Goal: Transaction & Acquisition: Purchase product/service

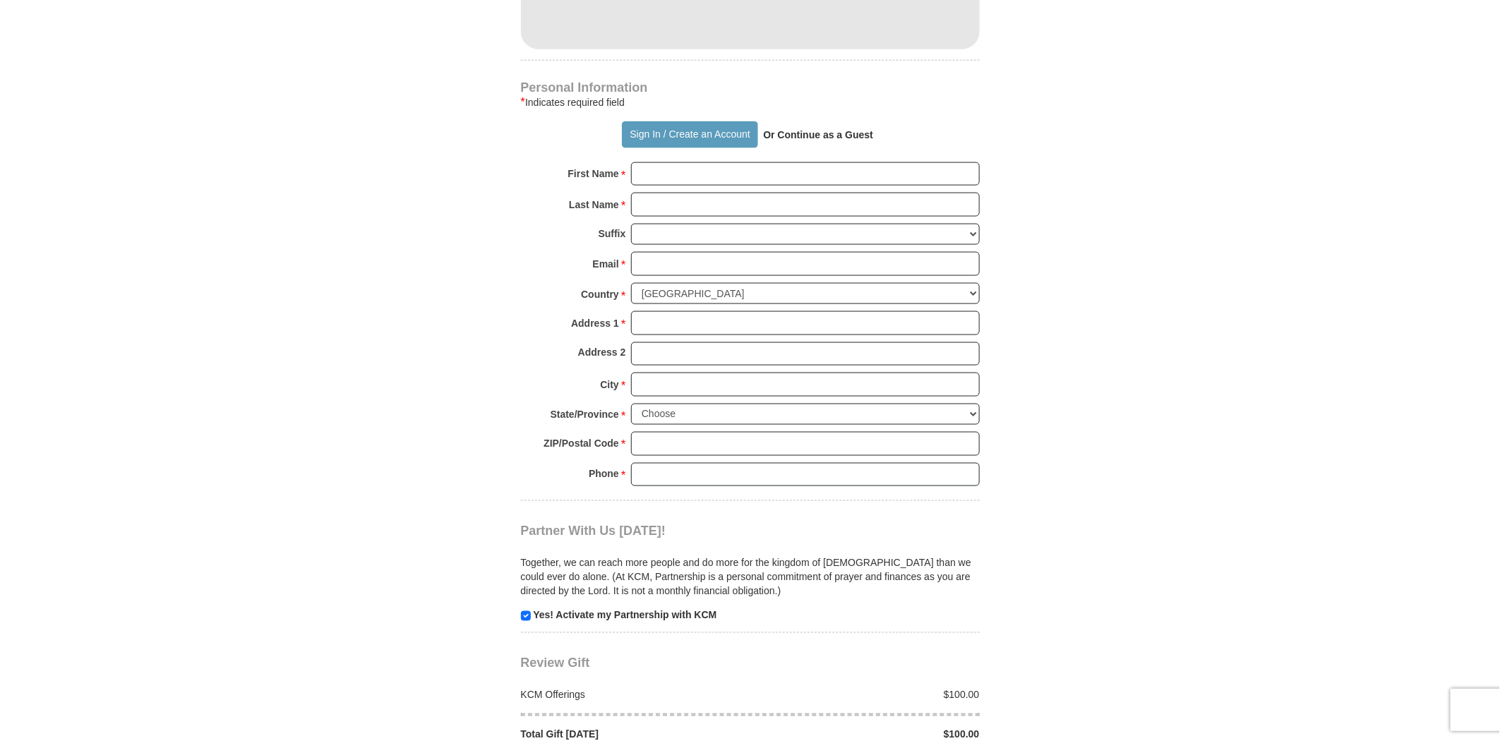
scroll to position [1176, 0]
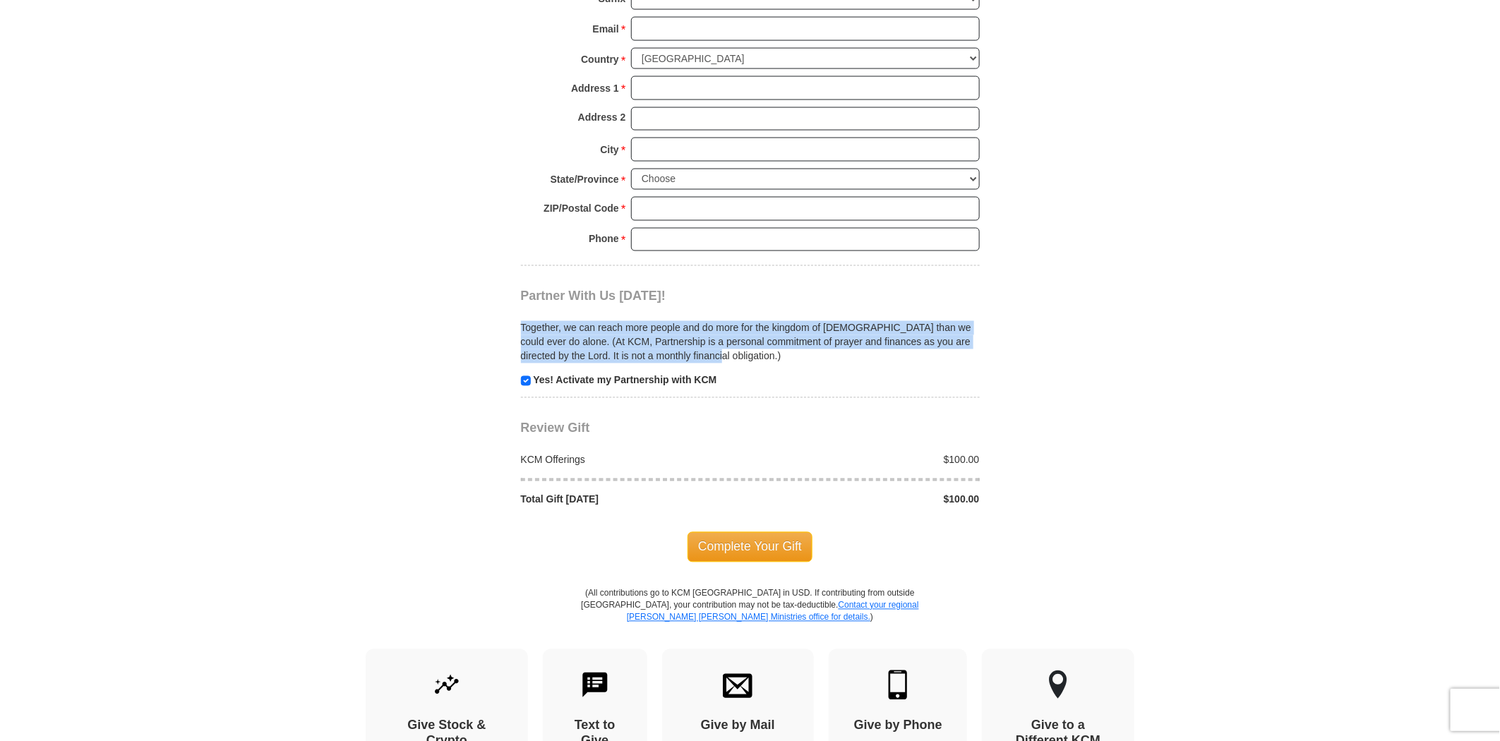
drag, startPoint x: 511, startPoint y: 301, endPoint x: 1050, endPoint y: 335, distance: 540.2
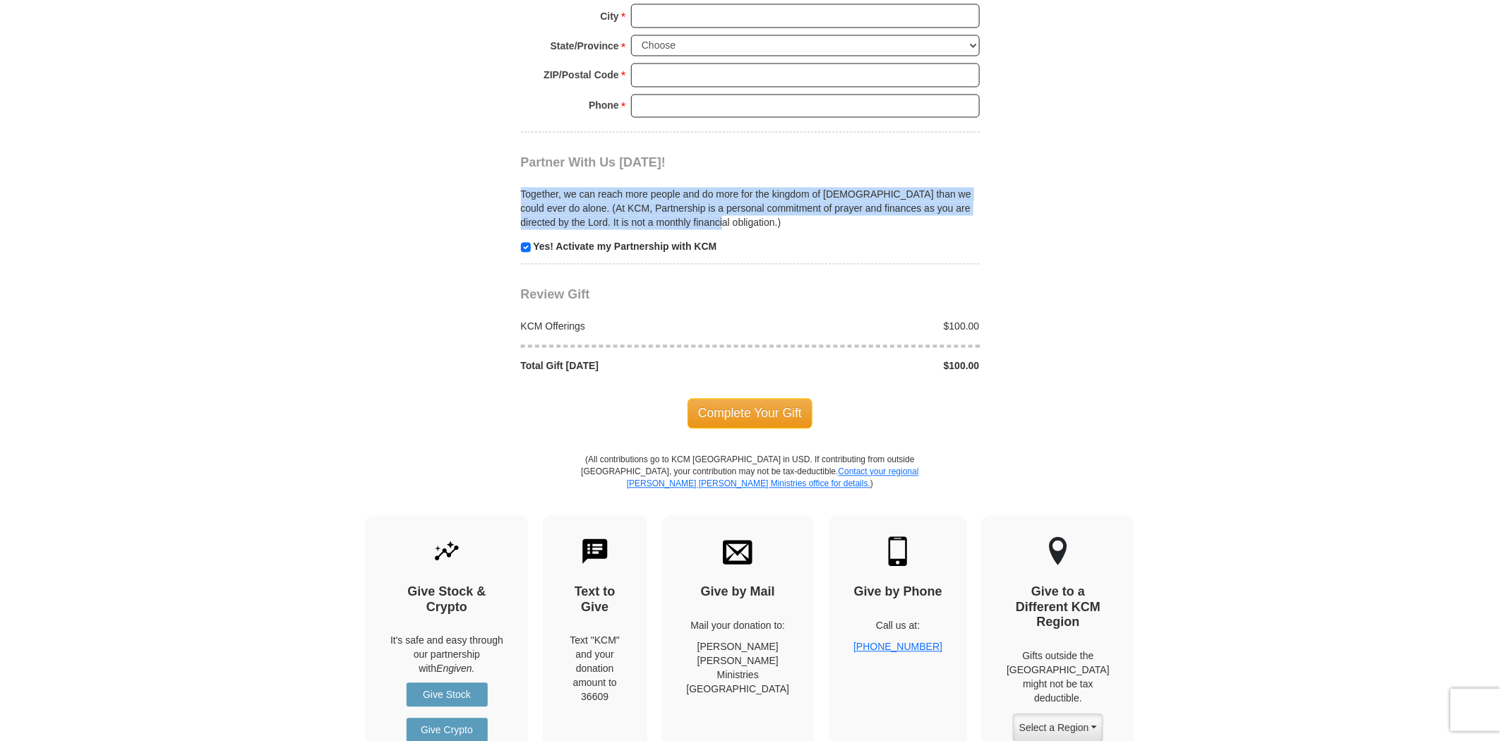
scroll to position [1332, 0]
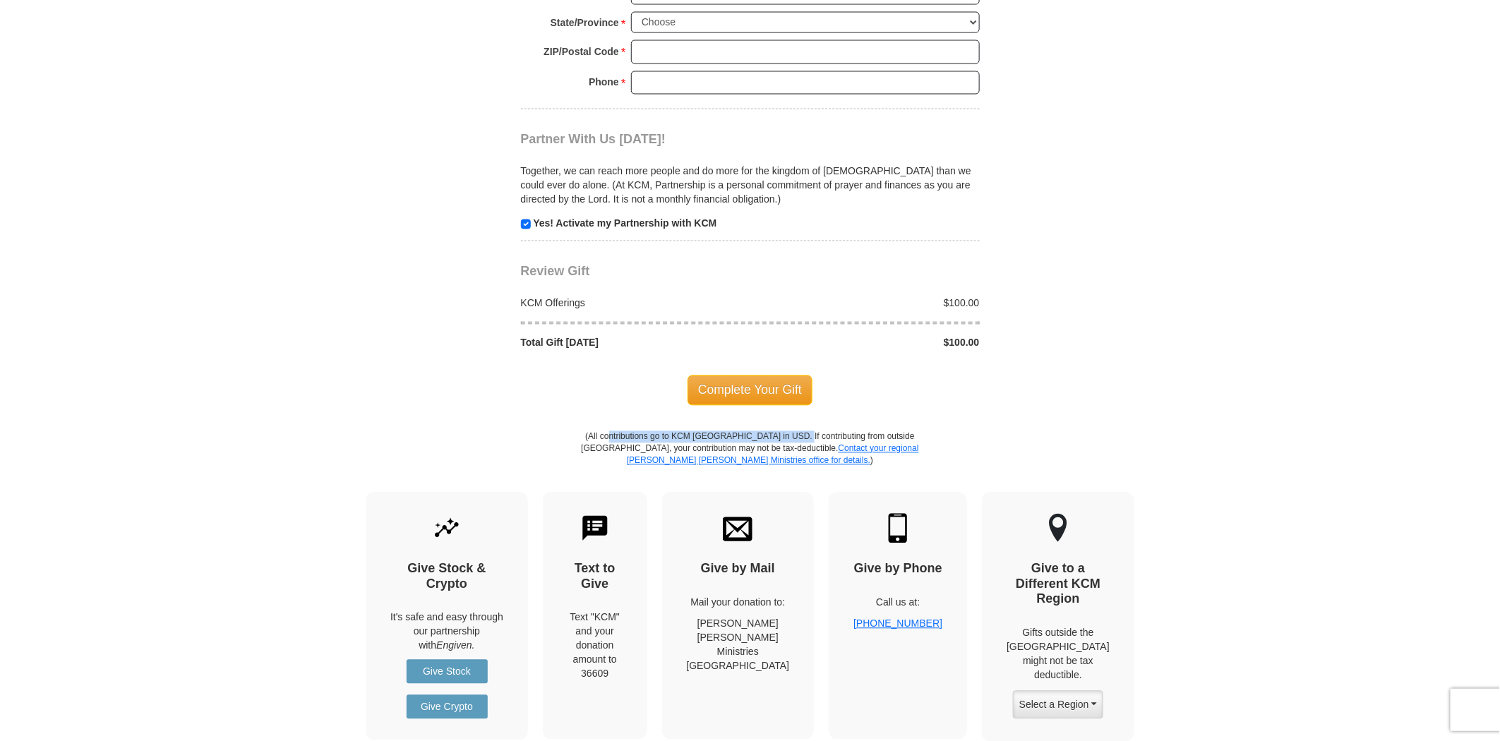
drag, startPoint x: 609, startPoint y: 405, endPoint x: 789, endPoint y: 406, distance: 179.9
click at [789, 431] on p "(All contributions go to KCM [GEOGRAPHIC_DATA] in USD. If contributing from out…" at bounding box center [750, 461] width 339 height 61
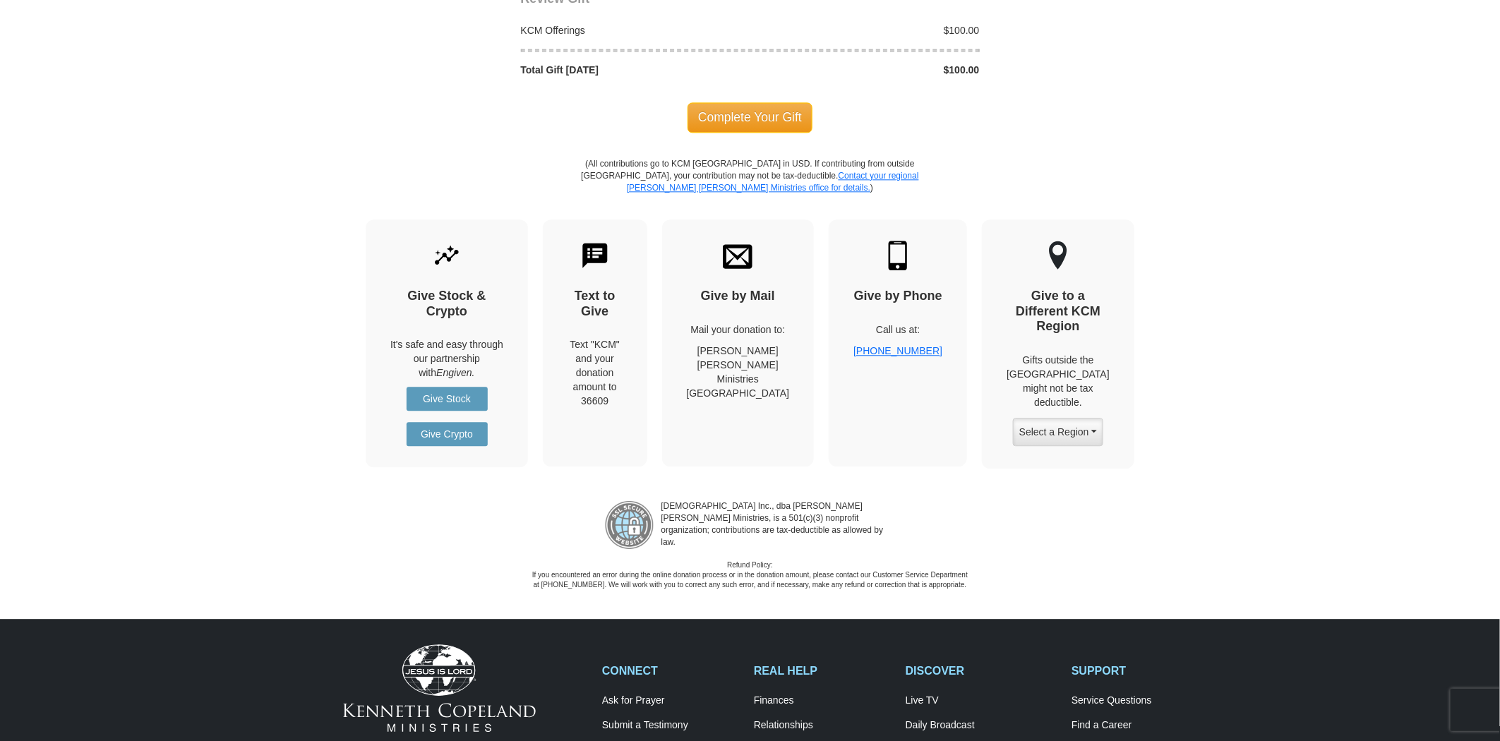
scroll to position [1568, 0]
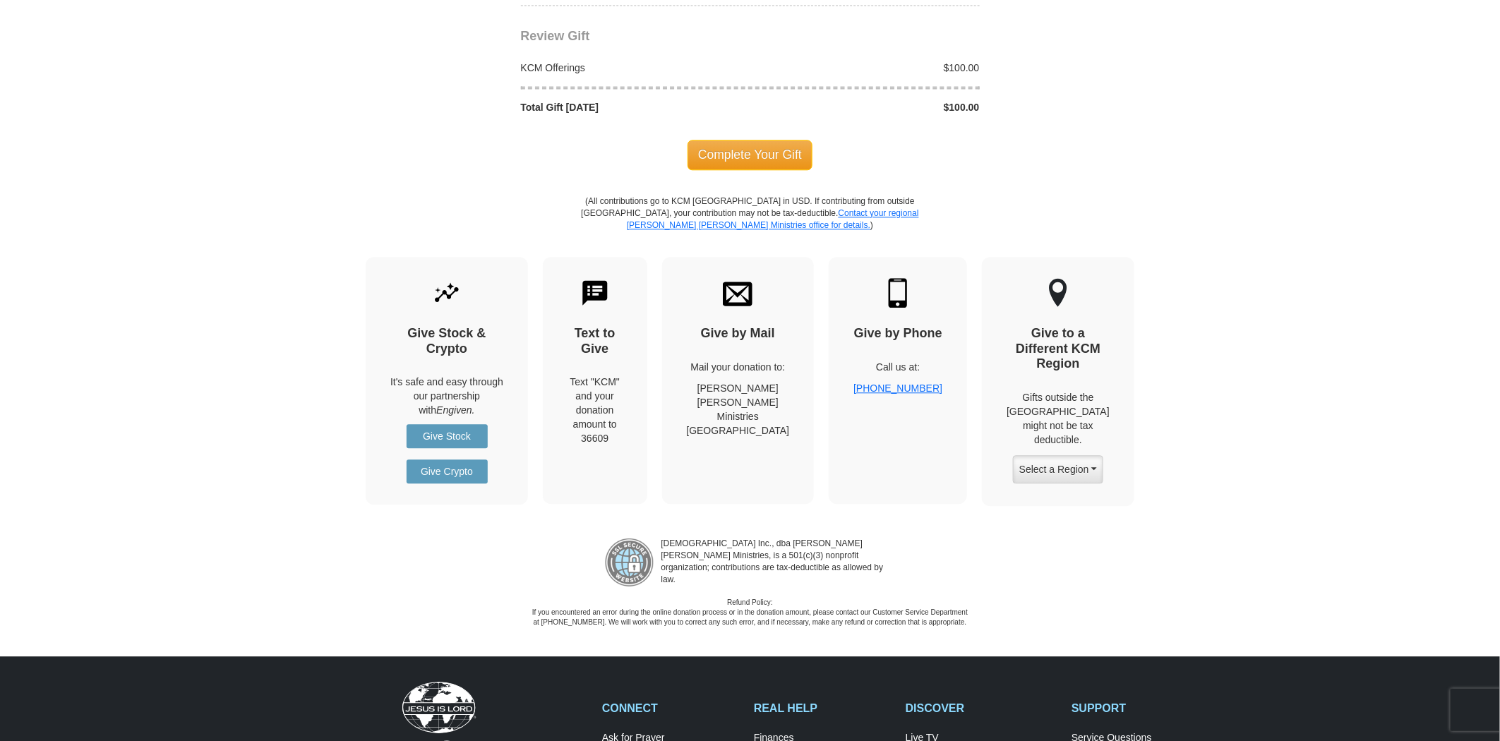
drag, startPoint x: 589, startPoint y: 330, endPoint x: 647, endPoint y: 367, distance: 68.5
click at [622, 375] on div "Text "KCM" and your donation amount to 36609" at bounding box center [594, 410] width 55 height 71
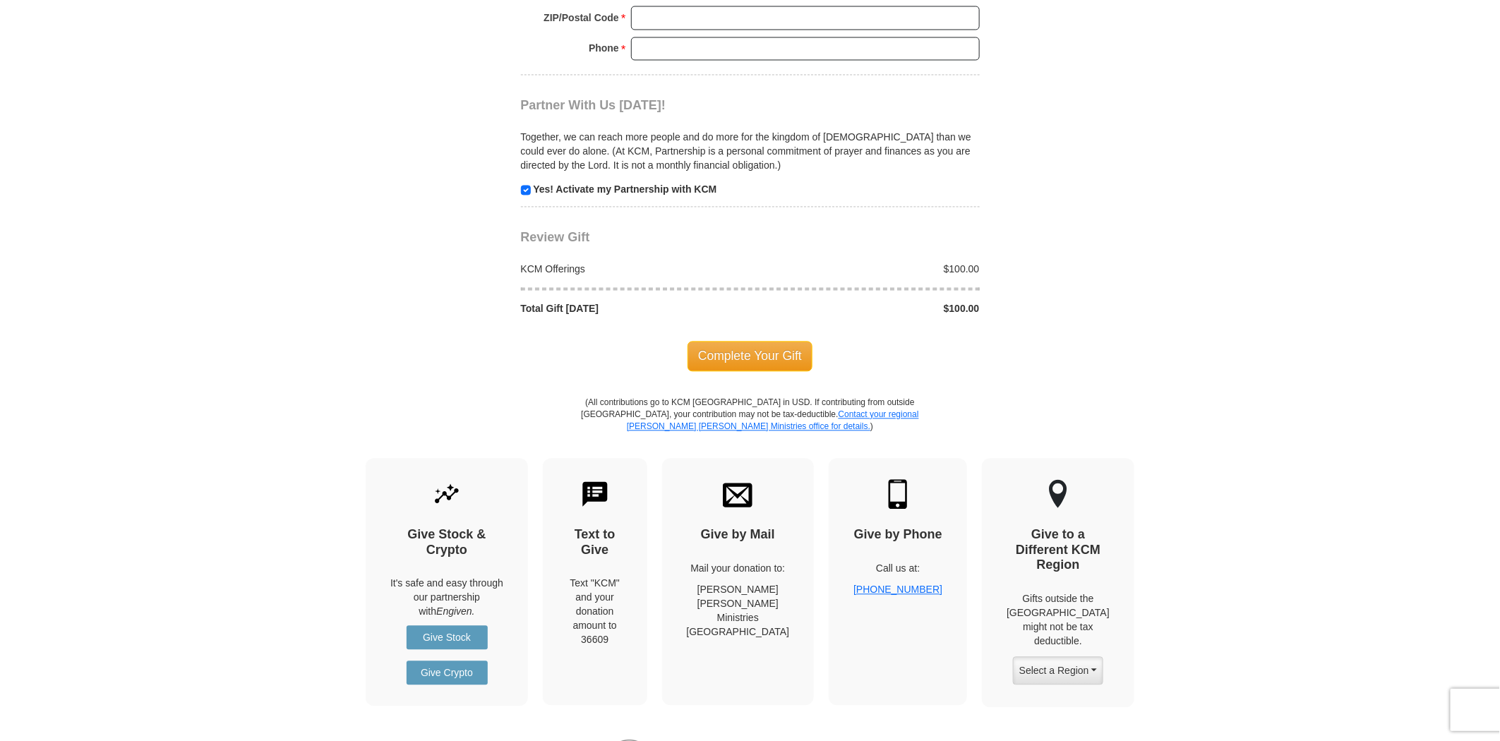
scroll to position [1332, 0]
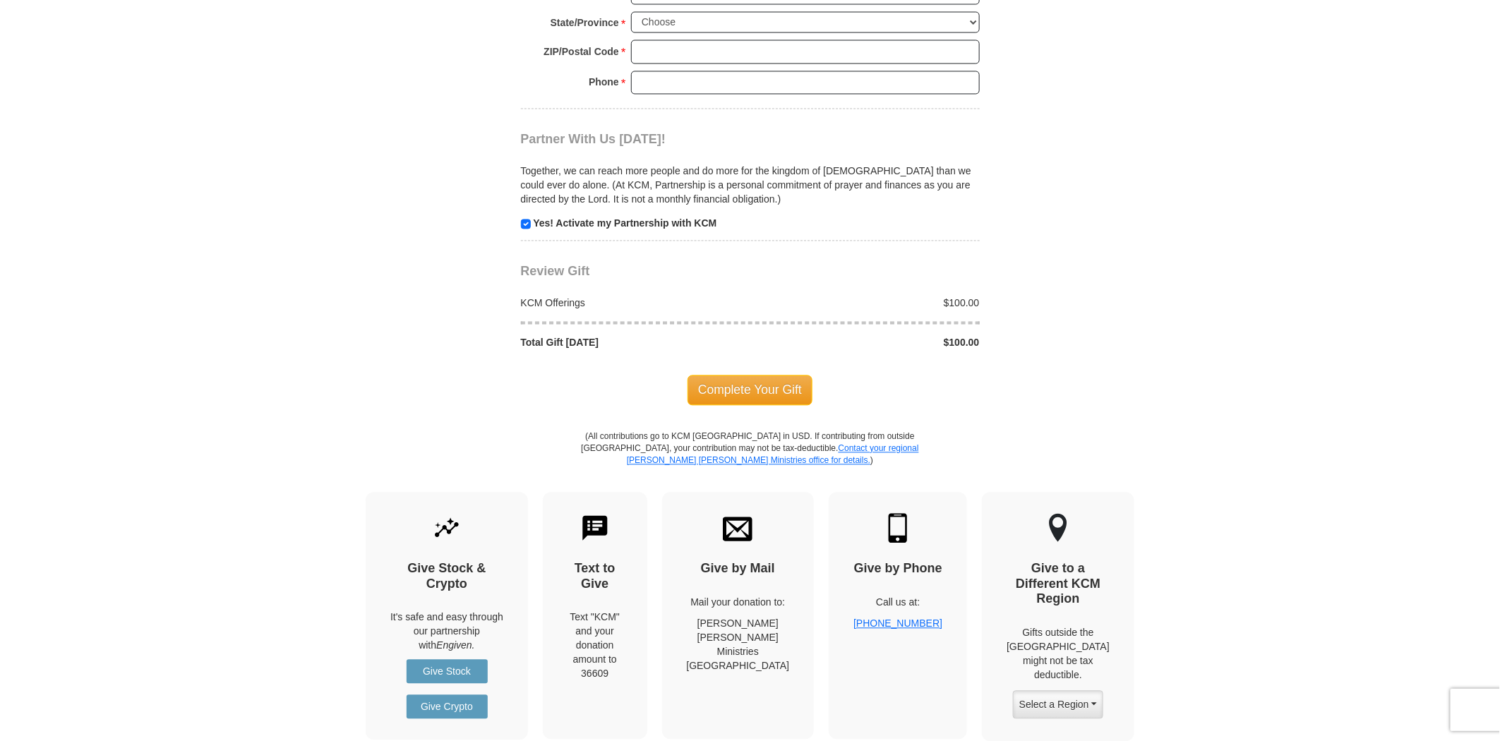
click at [935, 182] on div "Together, we can reach more people and do more for the kingdom of [DEMOGRAPHIC_…" at bounding box center [750, 188] width 459 height 83
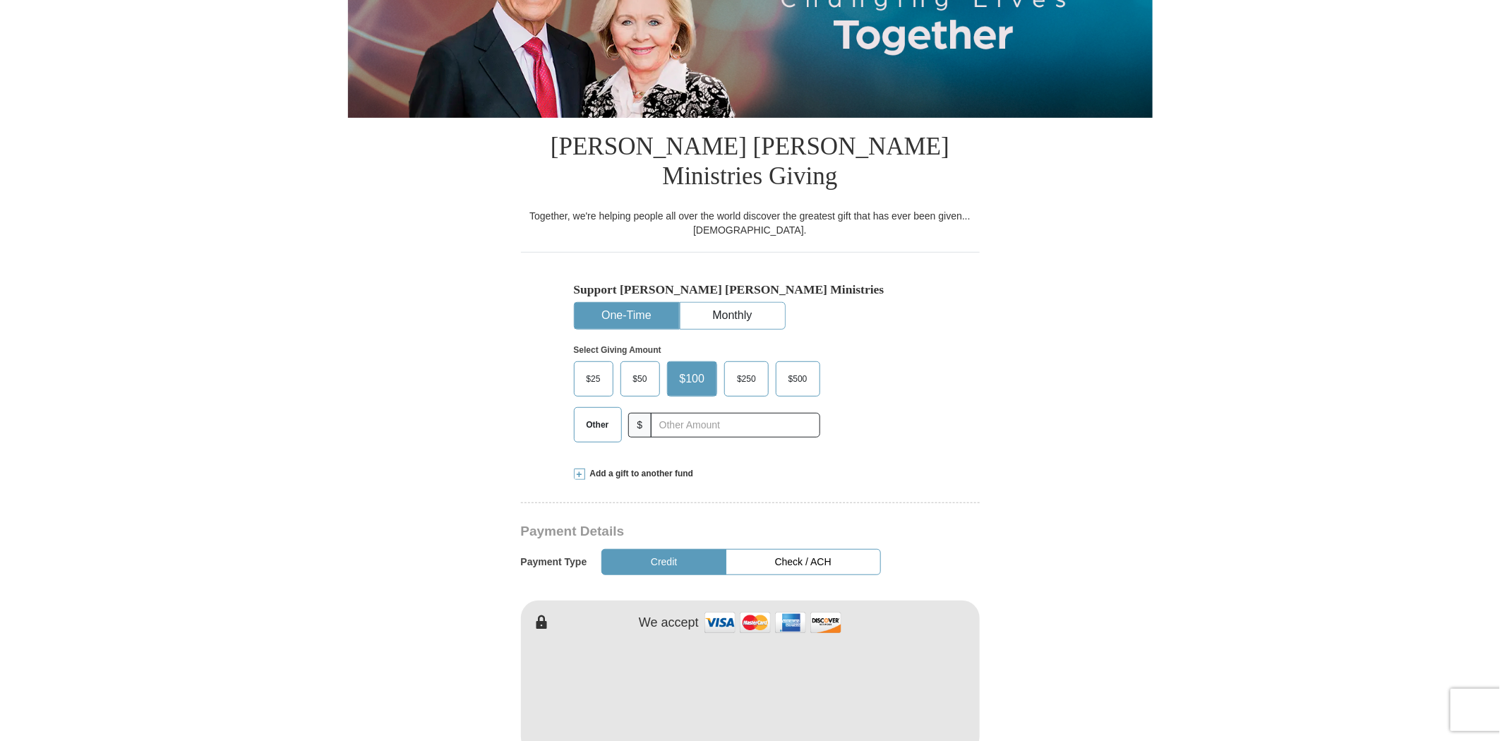
scroll to position [235, 0]
click at [619, 469] on span "Add a gift to another fund" at bounding box center [639, 475] width 109 height 12
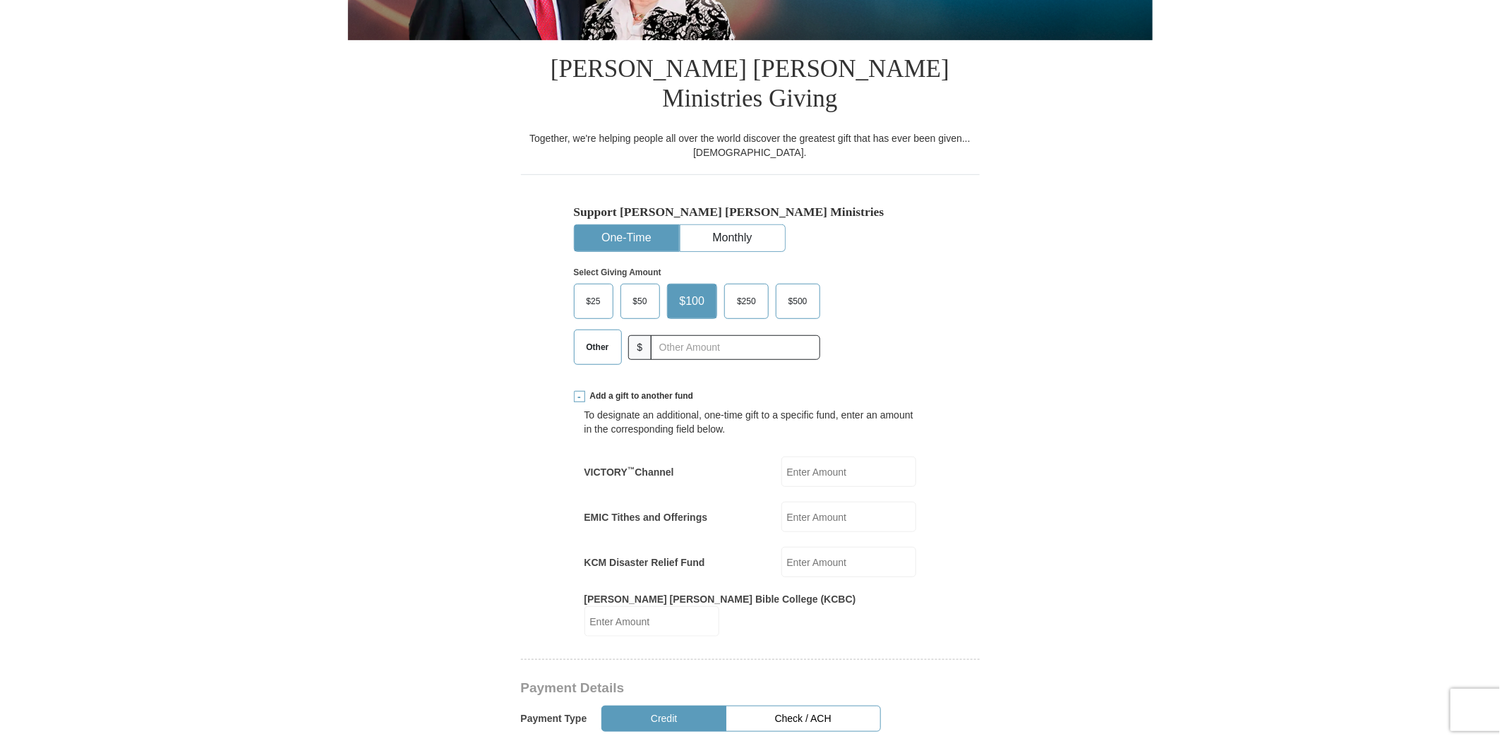
scroll to position [392, 0]
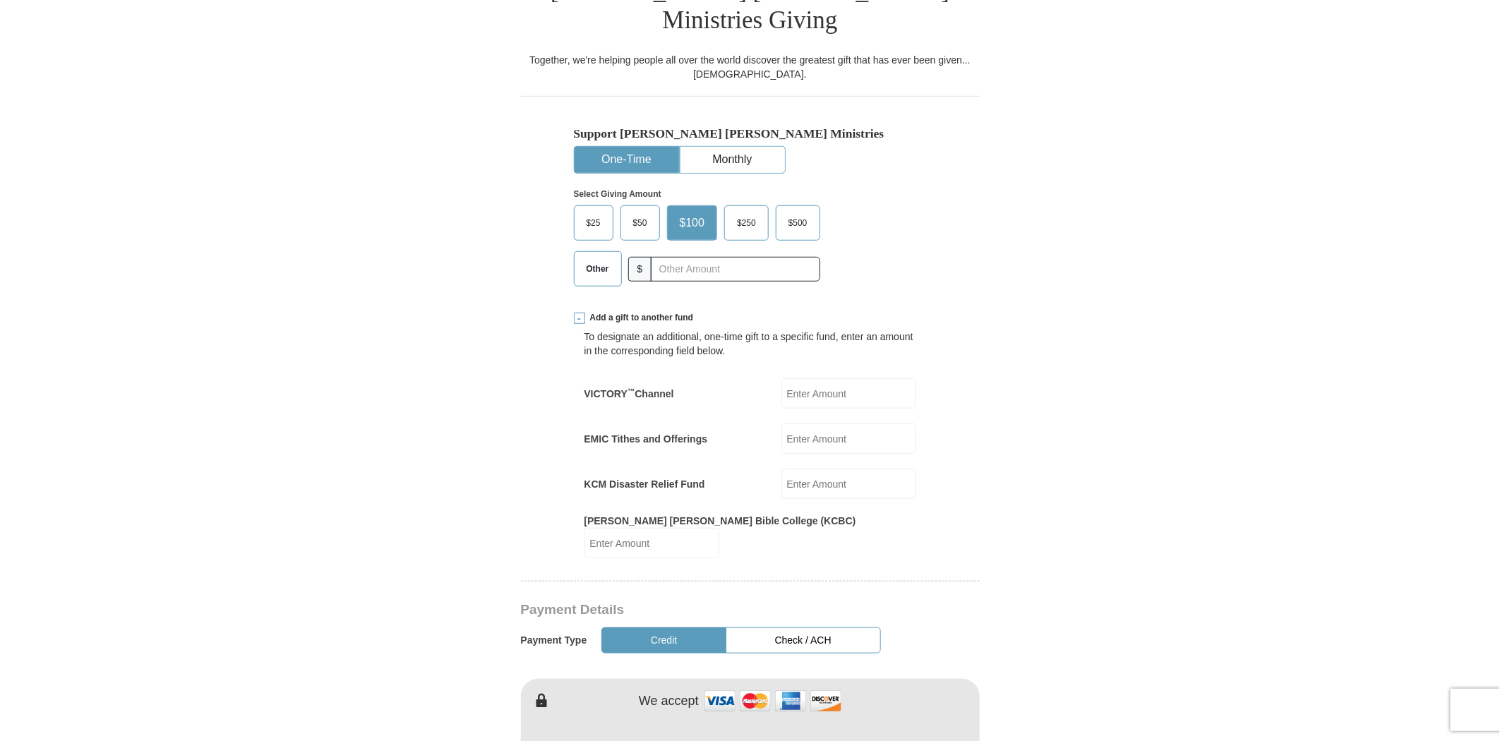
click at [819, 378] on input "VICTORY ™ Channel" at bounding box center [848, 393] width 135 height 30
click at [836, 423] on input "EMIC Tithes and Offerings" at bounding box center [848, 438] width 135 height 30
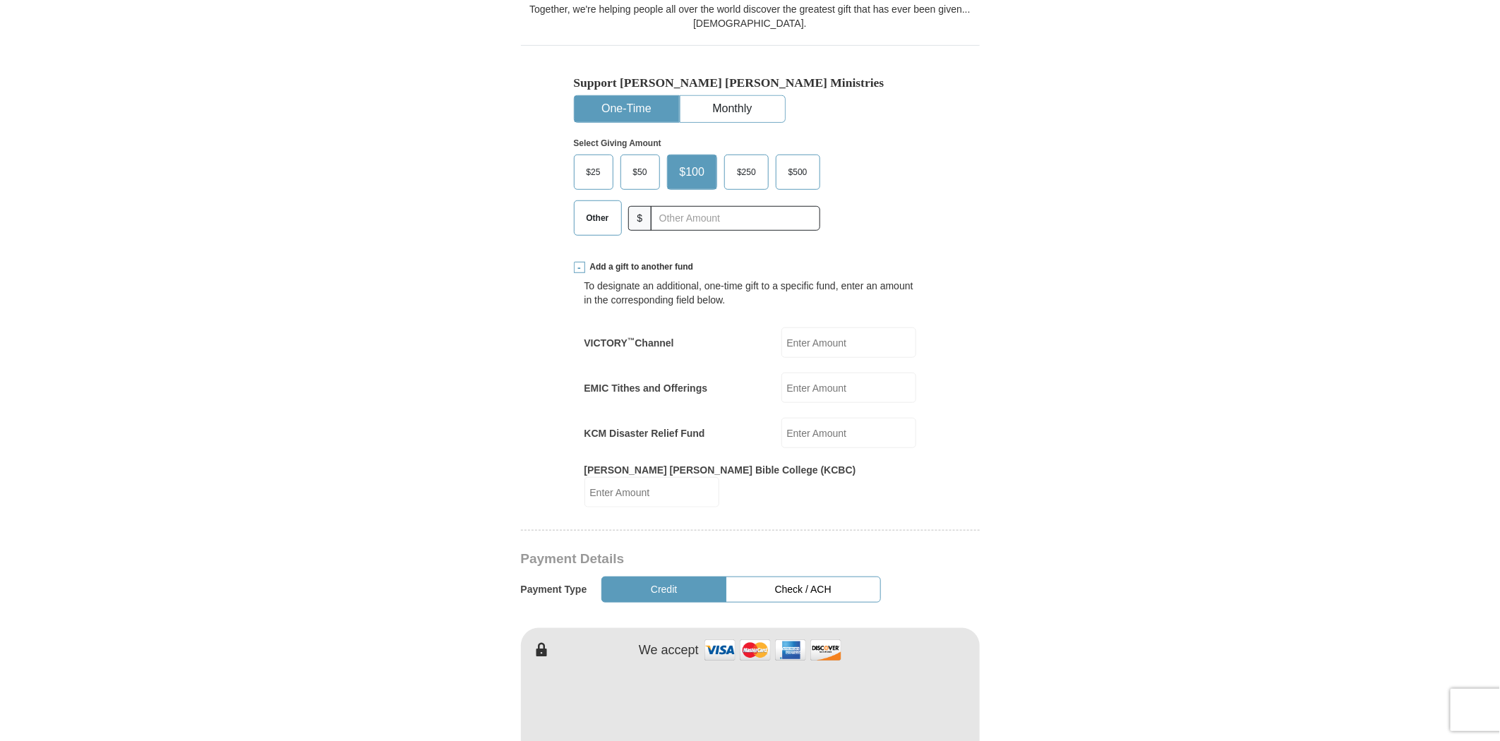
scroll to position [470, 0]
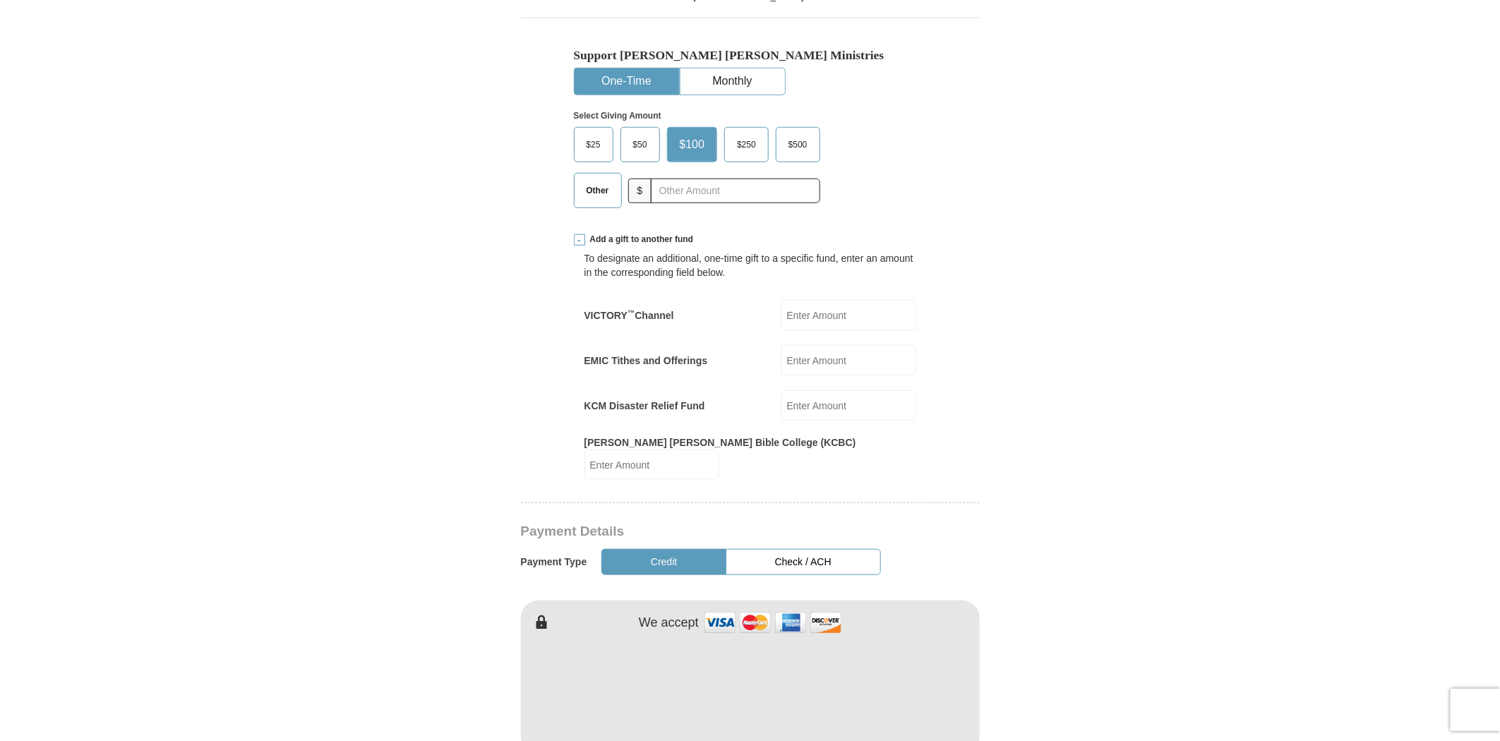
click at [838, 390] on input "KCM Disaster Relief Fund" at bounding box center [848, 405] width 135 height 30
click at [719, 450] on input "[PERSON_NAME] [PERSON_NAME] Bible College (KCBC)" at bounding box center [651, 465] width 135 height 30
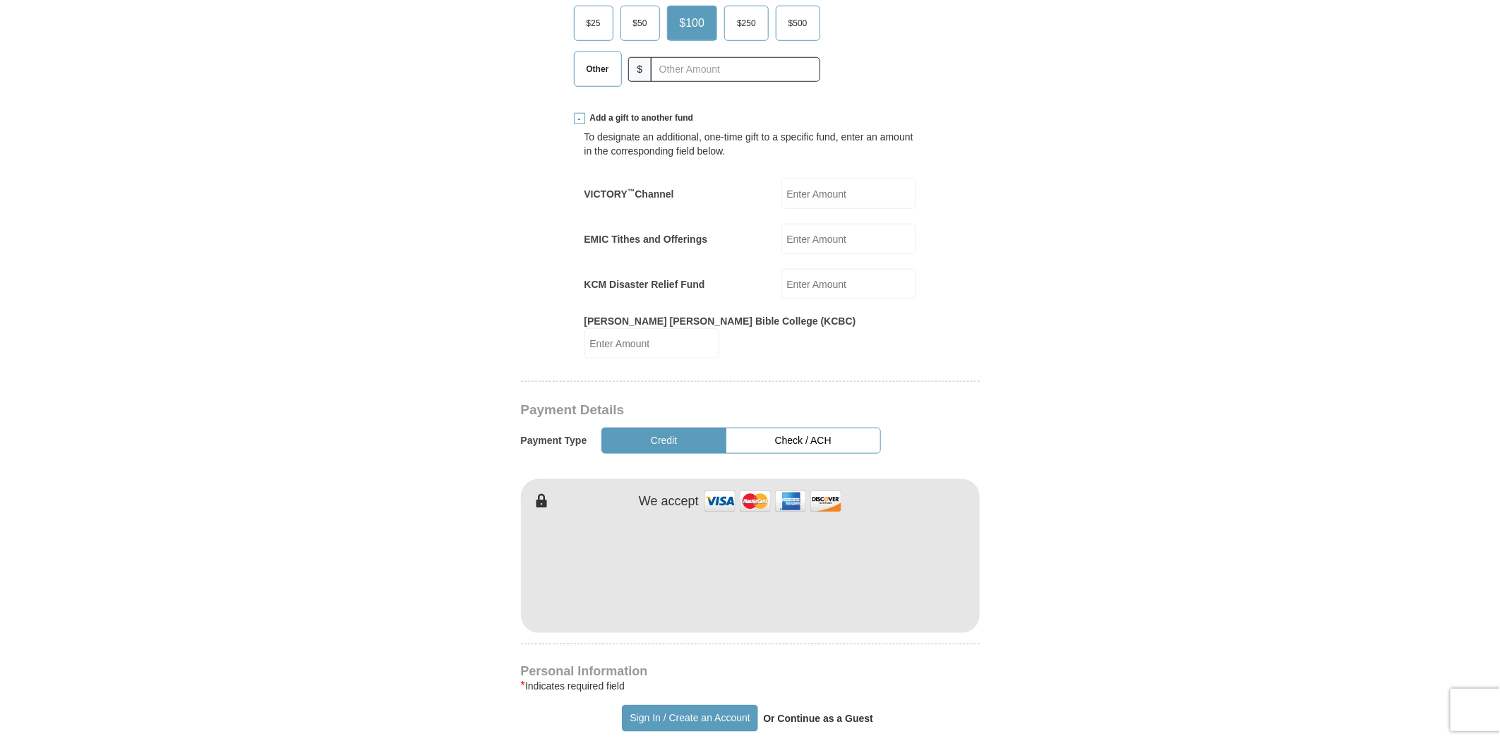
scroll to position [627, 0]
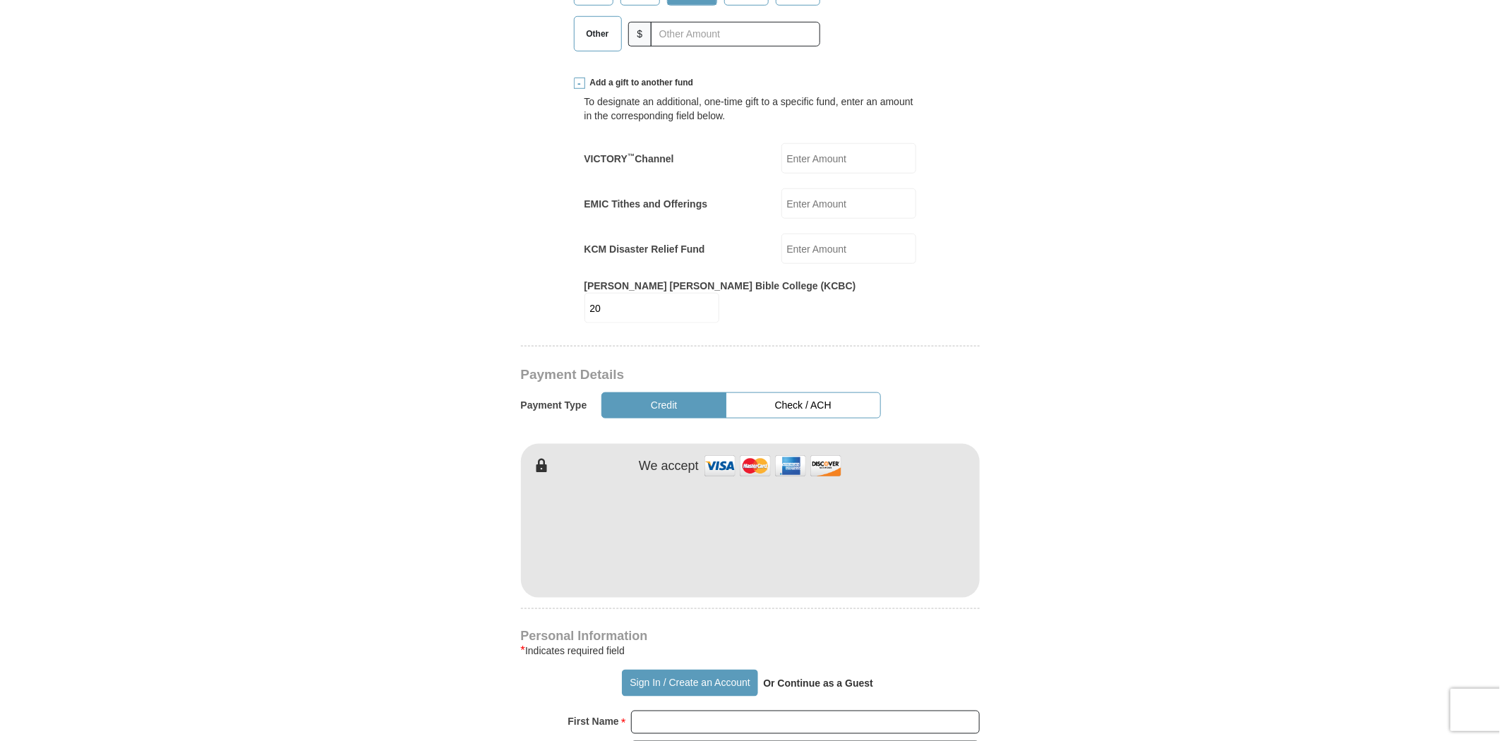
type input "20"
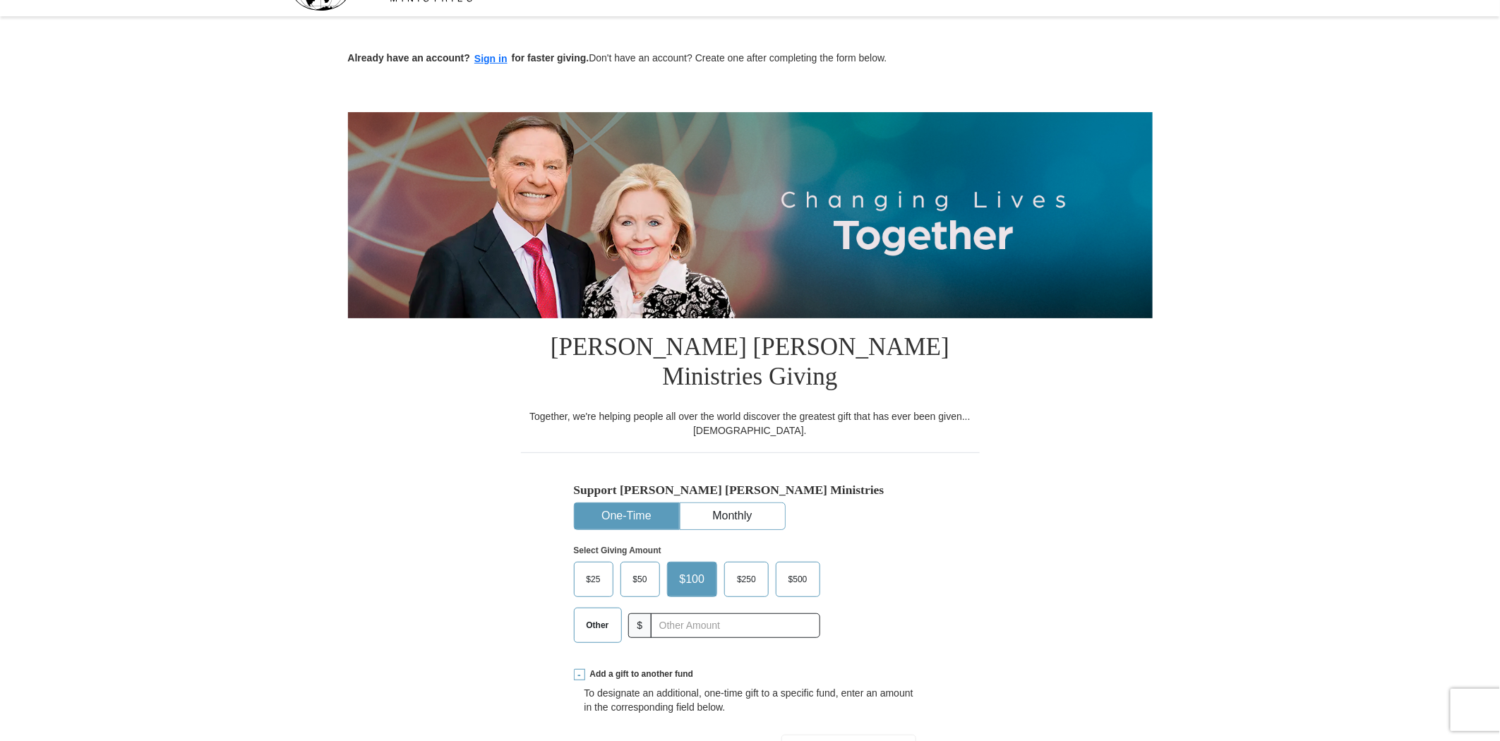
scroll to position [0, 0]
